Goal: Transaction & Acquisition: Purchase product/service

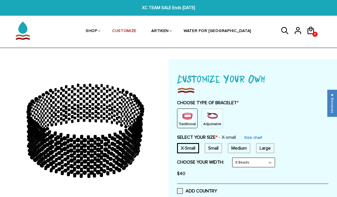
click at [259, 135] on link "Size chart" at bounding box center [253, 137] width 18 height 5
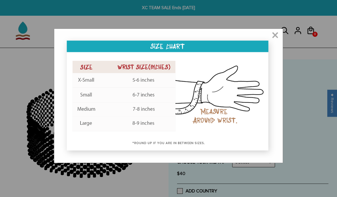
click at [273, 34] on span "×" at bounding box center [275, 36] width 7 height 6
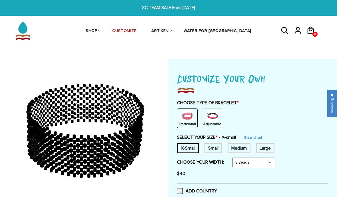
click at [229, 151] on div "X-Small Small Medium Large None" at bounding box center [252, 148] width 151 height 10
click at [221, 147] on div "Small" at bounding box center [214, 148] width 18 height 10
click at [252, 158] on select "8 Beads 6 Beads 10 Beads" at bounding box center [254, 162] width 42 height 9
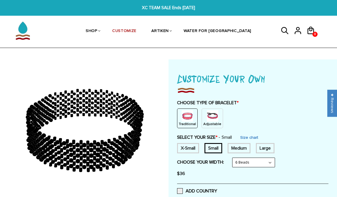
click at [256, 159] on select "8 Beads 6 Beads 10 Beads" at bounding box center [254, 162] width 42 height 9
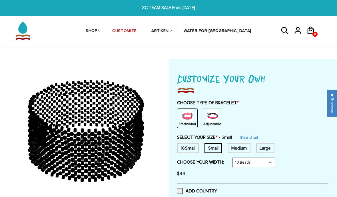
click at [253, 161] on select "8 Beads 6 Beads 10 Beads" at bounding box center [254, 162] width 42 height 9
select select "6-beads"
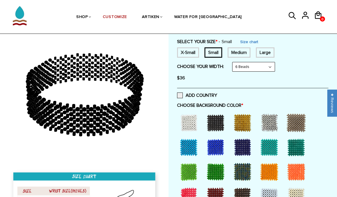
scroll to position [97, 0]
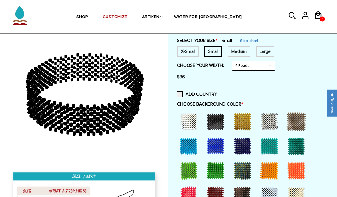
click at [183, 94] on label "ADD COUNTRY" at bounding box center [197, 94] width 40 height 6
click at [217, 93] on input "ADD COUNTRY" at bounding box center [217, 93] width 0 height 0
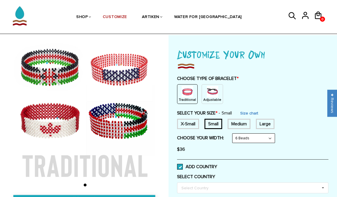
scroll to position [24, 0]
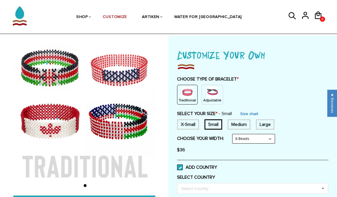
click at [178, 168] on span at bounding box center [180, 168] width 6 height 6
click at [217, 166] on input "ADD COUNTRY" at bounding box center [217, 166] width 0 height 0
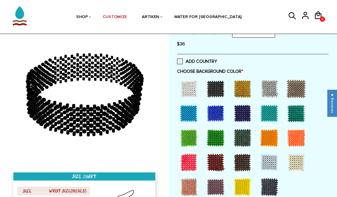
scroll to position [131, 0]
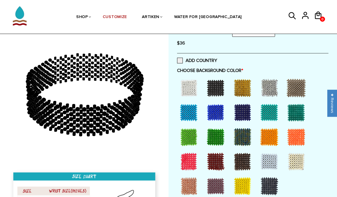
click at [218, 86] on div at bounding box center [215, 88] width 23 height 23
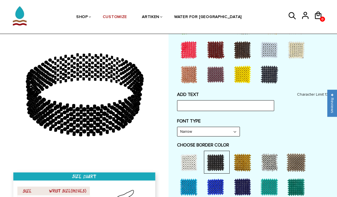
scroll to position [242, 0]
click at [242, 112] on div "ADD TEXT Character Limit: 13 FONT TYPE Bold Bold FONT TYPE Narrow Narrow Bold C…" at bounding box center [252, 183] width 151 height 182
click at [241, 106] on input "text" at bounding box center [225, 106] width 97 height 11
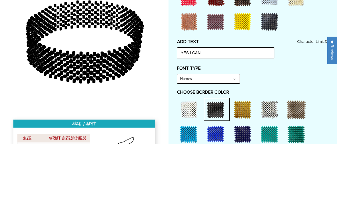
type input "YES I CAN"
click at [222, 127] on select "Narrow Bold" at bounding box center [208, 131] width 62 height 9
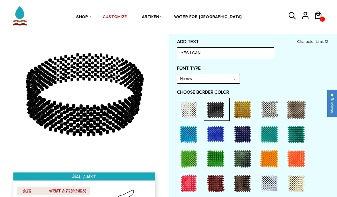
click at [230, 81] on select "Narrow Bold" at bounding box center [208, 78] width 62 height 9
select select "Bold"
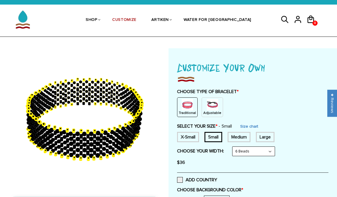
scroll to position [0, 0]
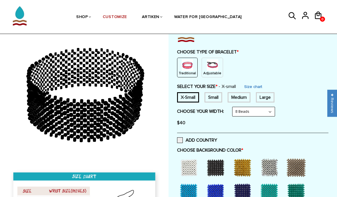
scroll to position [51, 0]
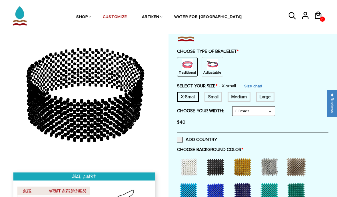
click at [213, 68] on img at bounding box center [212, 64] width 11 height 11
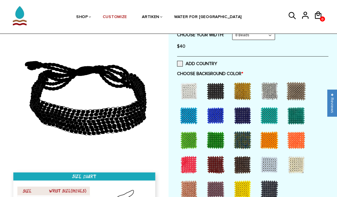
scroll to position [104, 0]
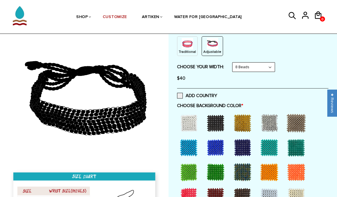
click at [266, 69] on select "8 Beads 6 Beads 10 Beads" at bounding box center [254, 67] width 42 height 9
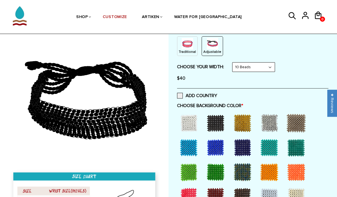
click at [271, 68] on select "8 Beads 6 Beads 10 Beads" at bounding box center [254, 67] width 42 height 9
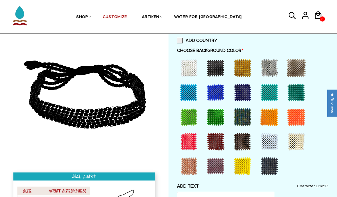
scroll to position [127, 0]
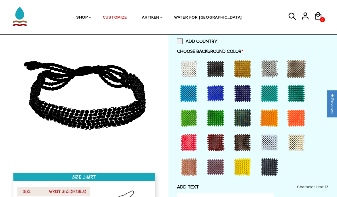
click at [219, 68] on div at bounding box center [215, 68] width 23 height 23
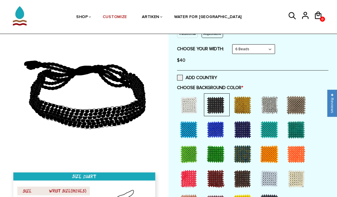
scroll to position [90, 0]
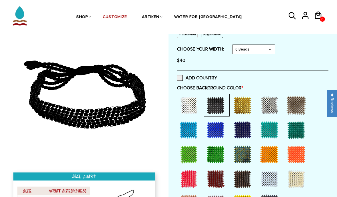
click at [264, 52] on select "8 Beads 6 Beads 10 Beads" at bounding box center [254, 49] width 42 height 9
click at [275, 46] on select "8 Beads 6 Beads 10 Beads" at bounding box center [254, 49] width 42 height 9
select select "8-beads"
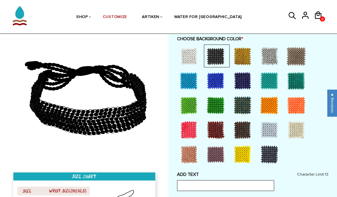
scroll to position [157, 0]
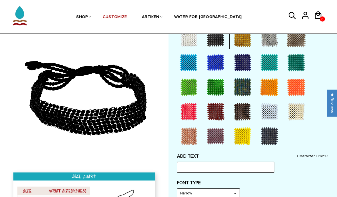
click at [248, 167] on input "text" at bounding box center [225, 167] width 97 height 11
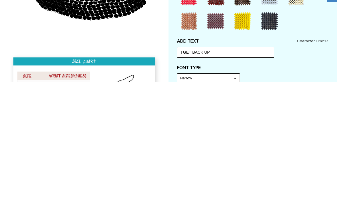
scroll to position [273, 0]
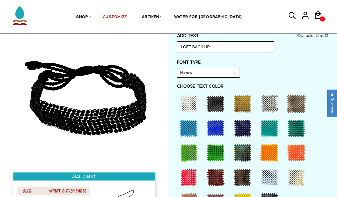
type input "I GET BACK UP"
click at [233, 70] on select "Narrow Bold" at bounding box center [208, 73] width 62 height 9
select select "Bold"
type input "I GET BACK"
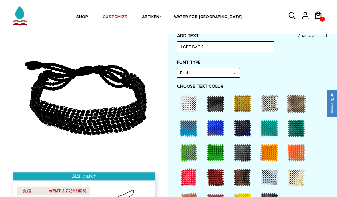
click at [272, 150] on div at bounding box center [269, 152] width 23 height 23
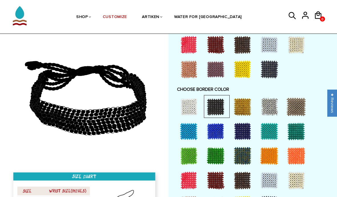
scroll to position [411, 0]
click at [267, 157] on div at bounding box center [269, 156] width 23 height 23
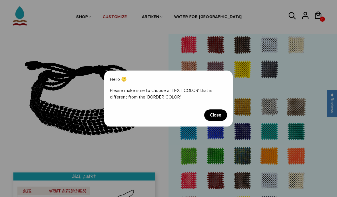
click at [223, 121] on span "Close" at bounding box center [215, 114] width 23 height 11
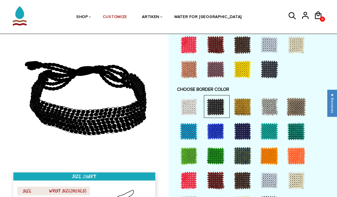
click at [270, 176] on div at bounding box center [269, 180] width 23 height 23
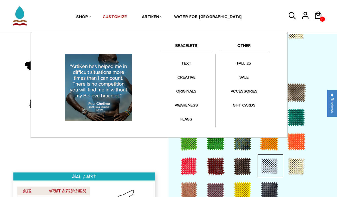
scroll to position [424, 0]
click at [195, 46] on link "BRACELETS" at bounding box center [186, 47] width 49 height 10
click at [193, 40] on div "Anklets for every mile. Fashion meets symbolism. Collaborations with your favor…" at bounding box center [159, 85] width 257 height 106
click at [193, 49] on link "BRACELETS" at bounding box center [186, 47] width 49 height 10
click at [190, 52] on link "BRACELETS" at bounding box center [186, 47] width 49 height 10
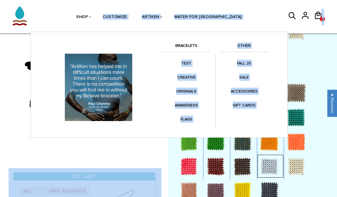
click at [88, 8] on link "SHOP" at bounding box center [82, 17] width 12 height 29
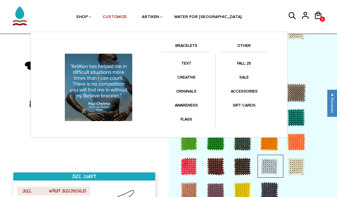
click at [88, 13] on link "SHOP" at bounding box center [82, 17] width 12 height 29
click at [88, 15] on link "SHOP" at bounding box center [82, 17] width 12 height 29
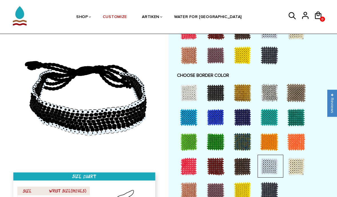
click at [263, 18] on ul "SHOP BRACELETS TEXT Inspirational fuel for maximum growth." at bounding box center [159, 16] width 248 height 29
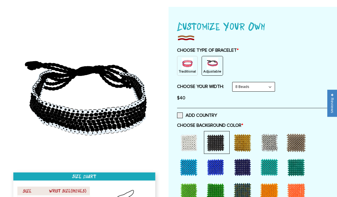
scroll to position [0, 0]
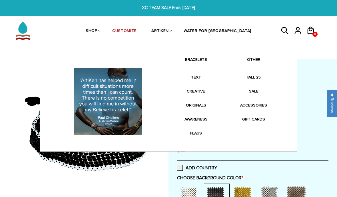
click at [202, 62] on link "BRACELETS" at bounding box center [195, 61] width 49 height 10
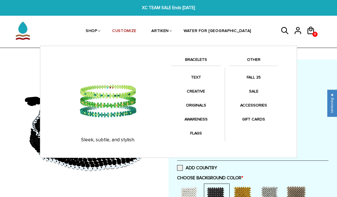
click at [201, 107] on link "ORIGINALS" at bounding box center [195, 105] width 49 height 11
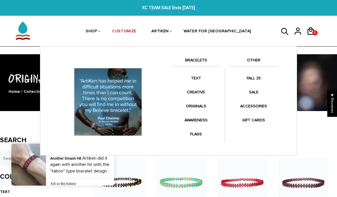
click at [198, 94] on link "CREATIVE" at bounding box center [195, 92] width 49 height 11
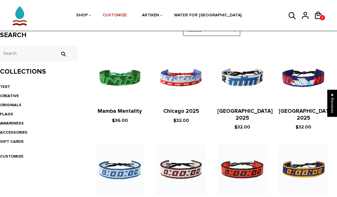
scroll to position [104, 0]
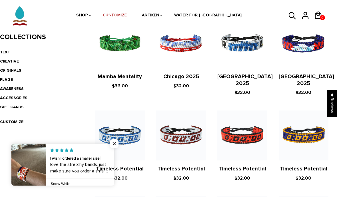
click at [114, 148] on span "Close popup widget" at bounding box center [114, 143] width 9 height 9
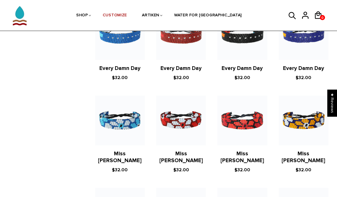
scroll to position [411, 0]
click at [108, 151] on link "Miss Daisy" at bounding box center [120, 157] width 44 height 13
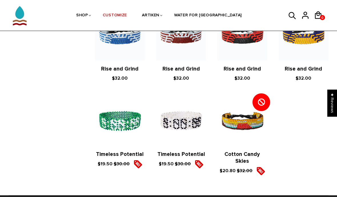
scroll to position [588, 0]
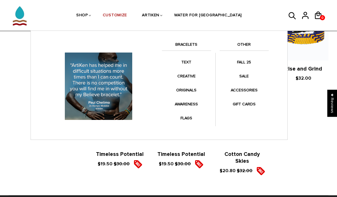
click at [182, 77] on link "CREATIVE" at bounding box center [186, 76] width 49 height 11
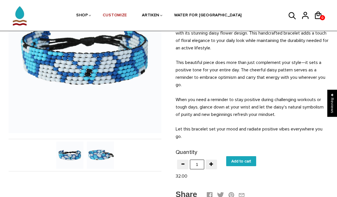
scroll to position [67, 0]
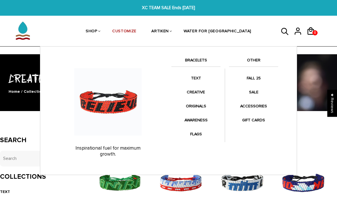
click at [193, 78] on link "TEXT" at bounding box center [195, 78] width 49 height 11
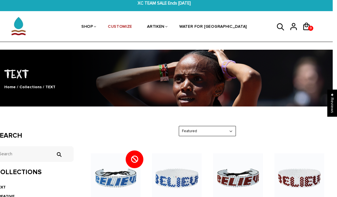
scroll to position [0, 4]
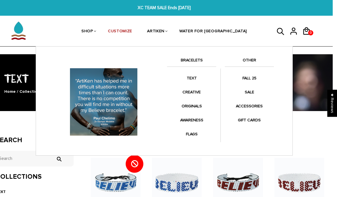
click at [188, 134] on link "FLAGS" at bounding box center [191, 134] width 49 height 11
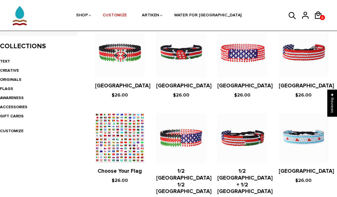
scroll to position [129, 0]
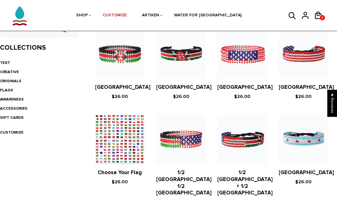
click at [306, 86] on link "[GEOGRAPHIC_DATA]" at bounding box center [306, 87] width 55 height 7
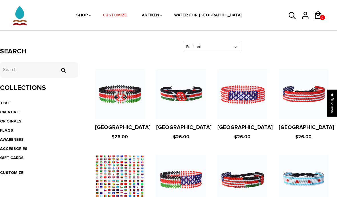
scroll to position [89, 0]
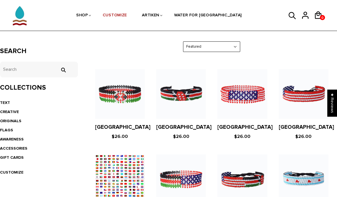
click at [10, 141] on link "AWARENESS" at bounding box center [12, 139] width 24 height 5
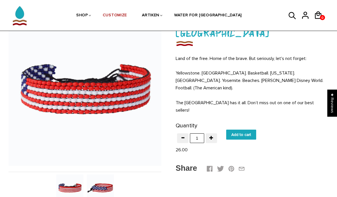
scroll to position [45, 0]
click at [100, 189] on img at bounding box center [100, 188] width 27 height 27
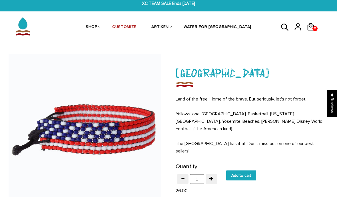
scroll to position [0, 0]
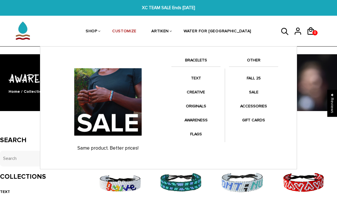
click at [253, 90] on link "SALE" at bounding box center [253, 92] width 49 height 11
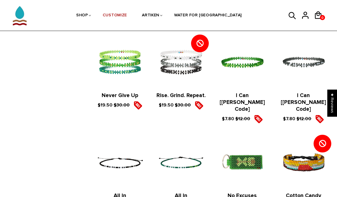
scroll to position [467, 0]
click at [265, 93] on link "I Can [[PERSON_NAME] Code]" at bounding box center [242, 102] width 45 height 20
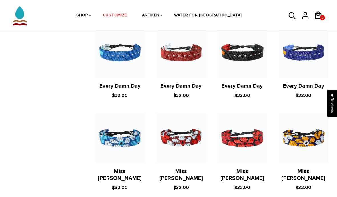
scroll to position [395, 0]
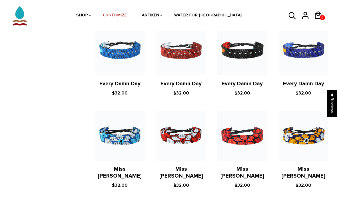
click at [133, 166] on link "Miss [PERSON_NAME]" at bounding box center [120, 172] width 44 height 13
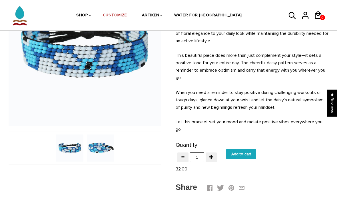
scroll to position [85, 0]
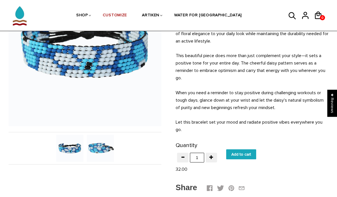
click at [95, 148] on img at bounding box center [100, 148] width 27 height 27
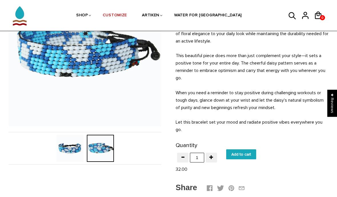
click at [65, 151] on img at bounding box center [69, 148] width 27 height 27
